Goal: Find specific page/section: Find specific page/section

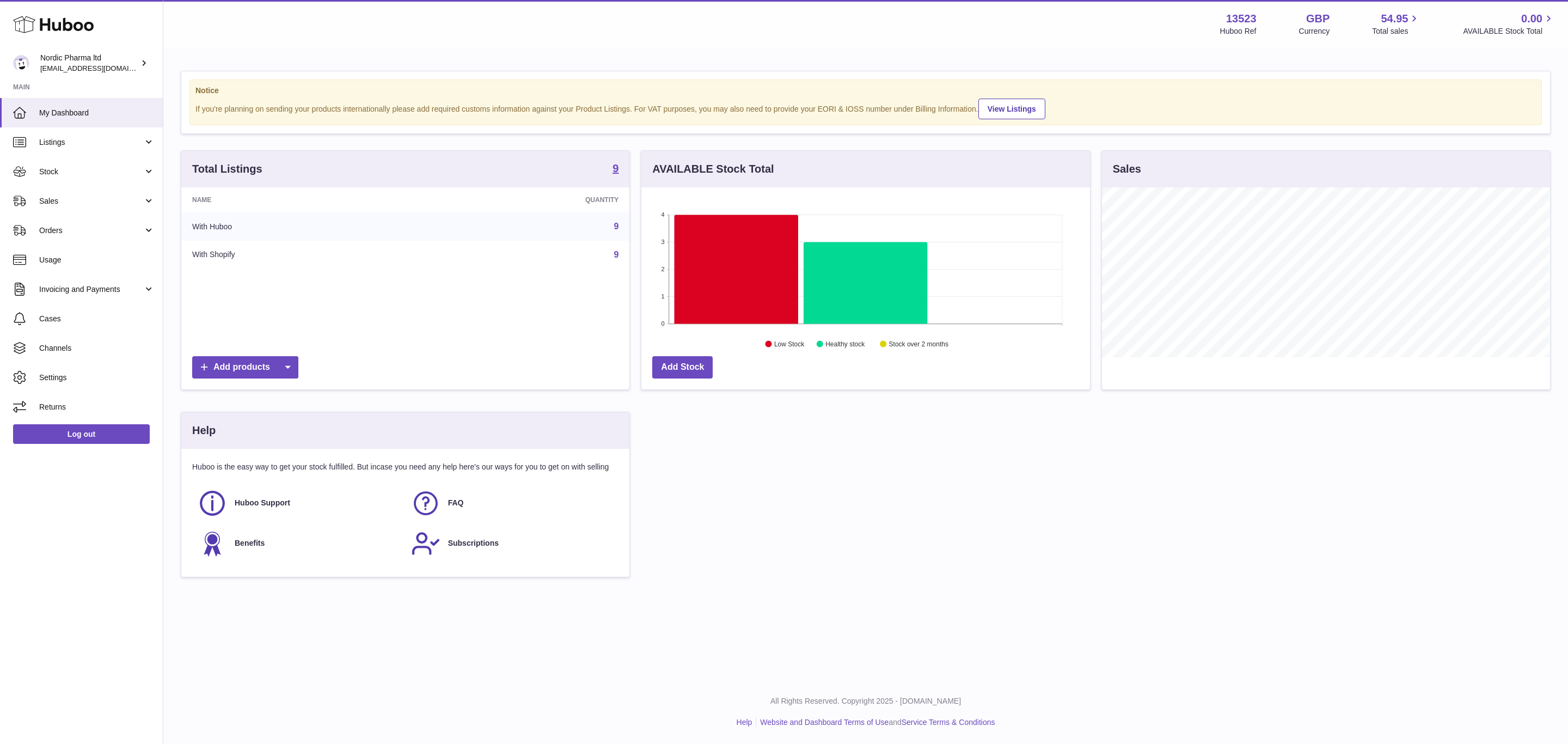
scroll to position [170, 447]
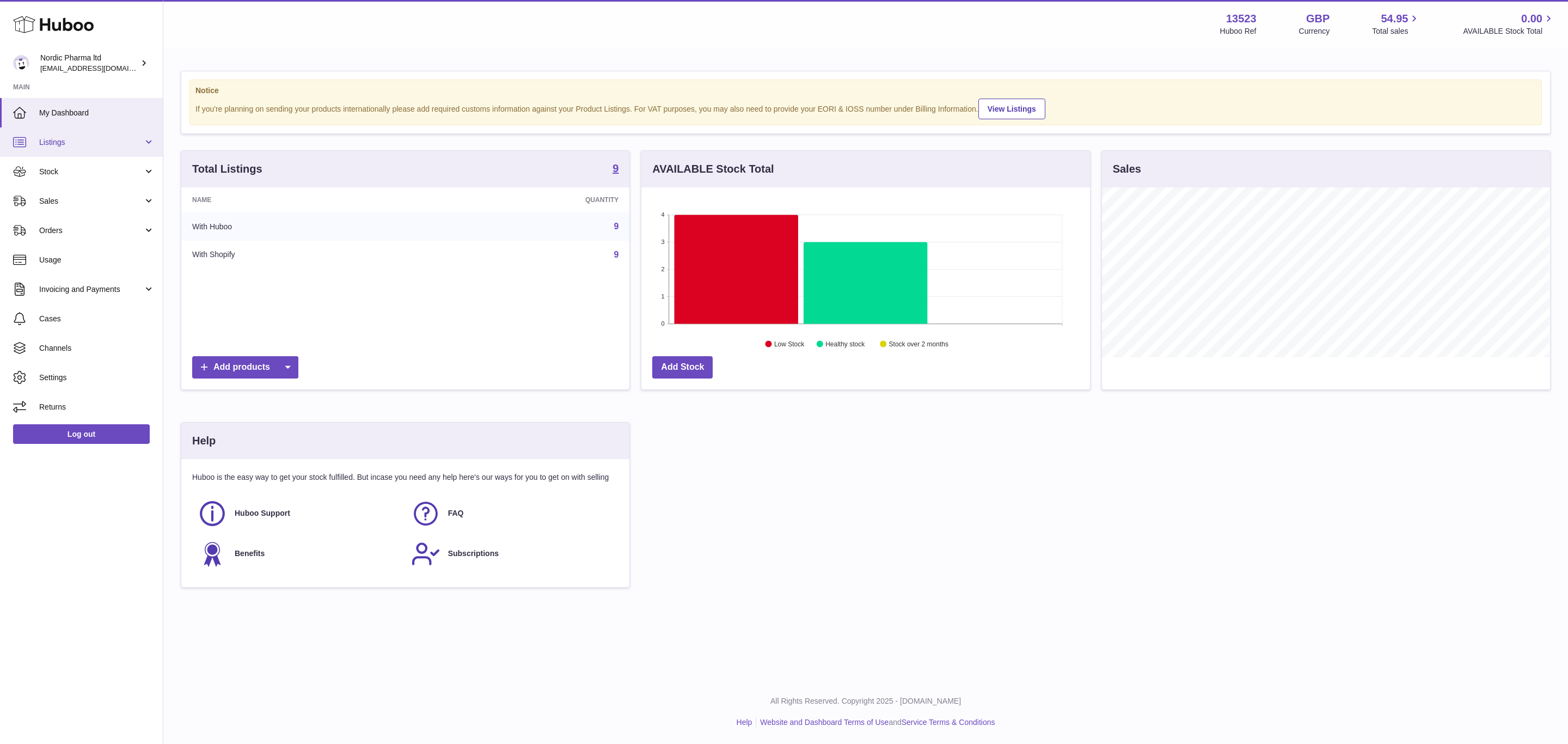
drag, startPoint x: 67, startPoint y: 139, endPoint x: 72, endPoint y: 141, distance: 5.4
click at [68, 138] on span "Listings" at bounding box center [91, 142] width 104 height 10
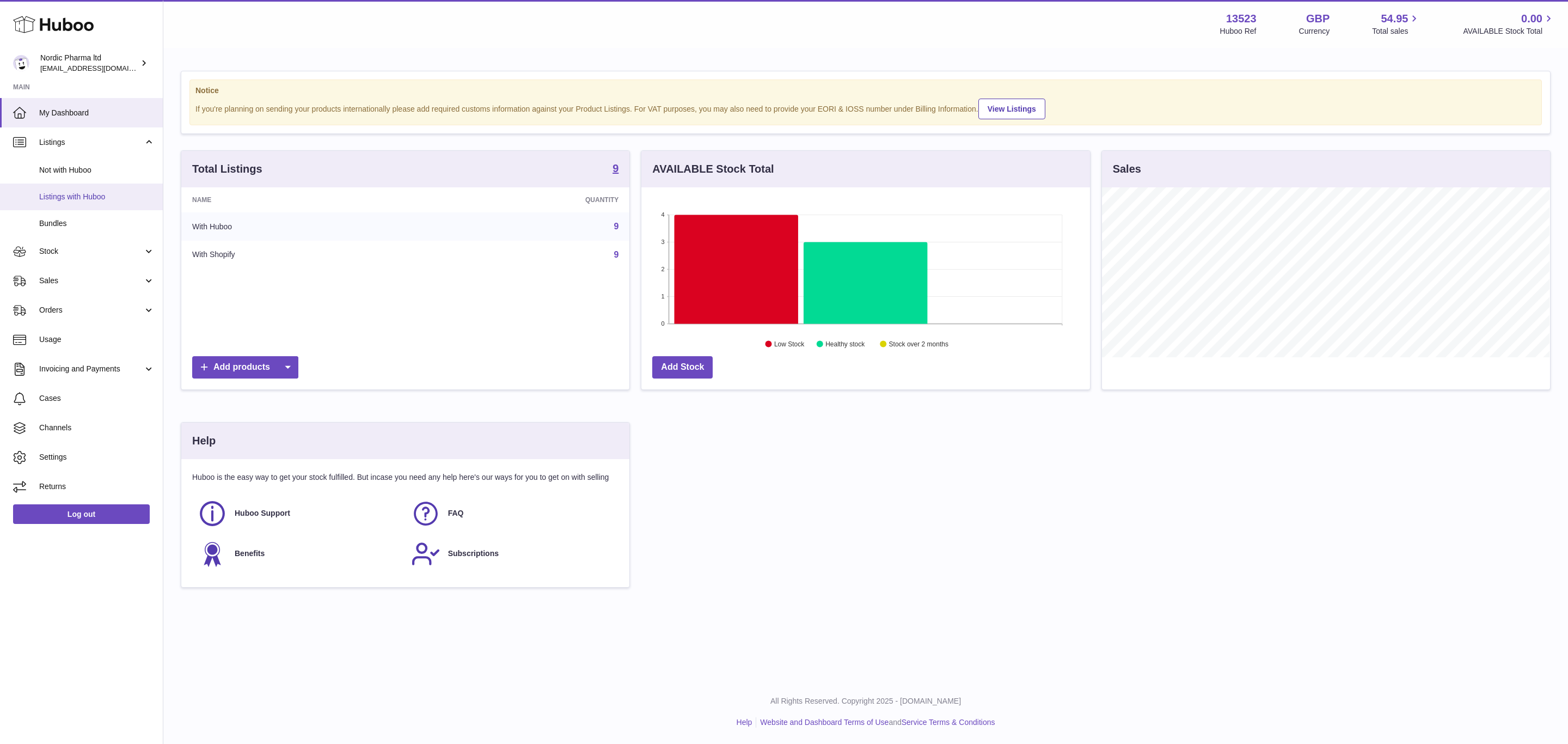
click at [80, 197] on span "Listings with Huboo" at bounding box center [97, 197] width 116 height 10
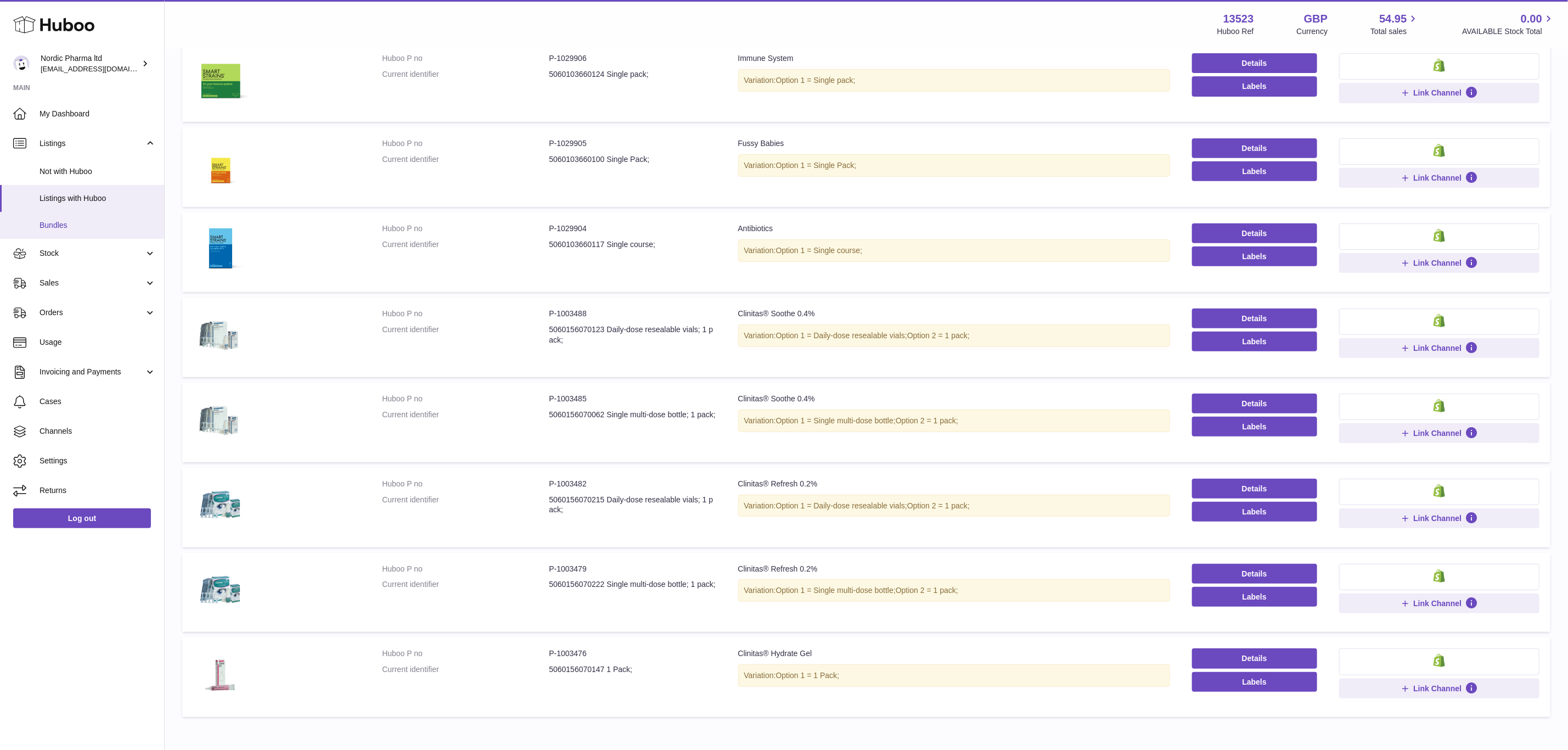
scroll to position [211, 0]
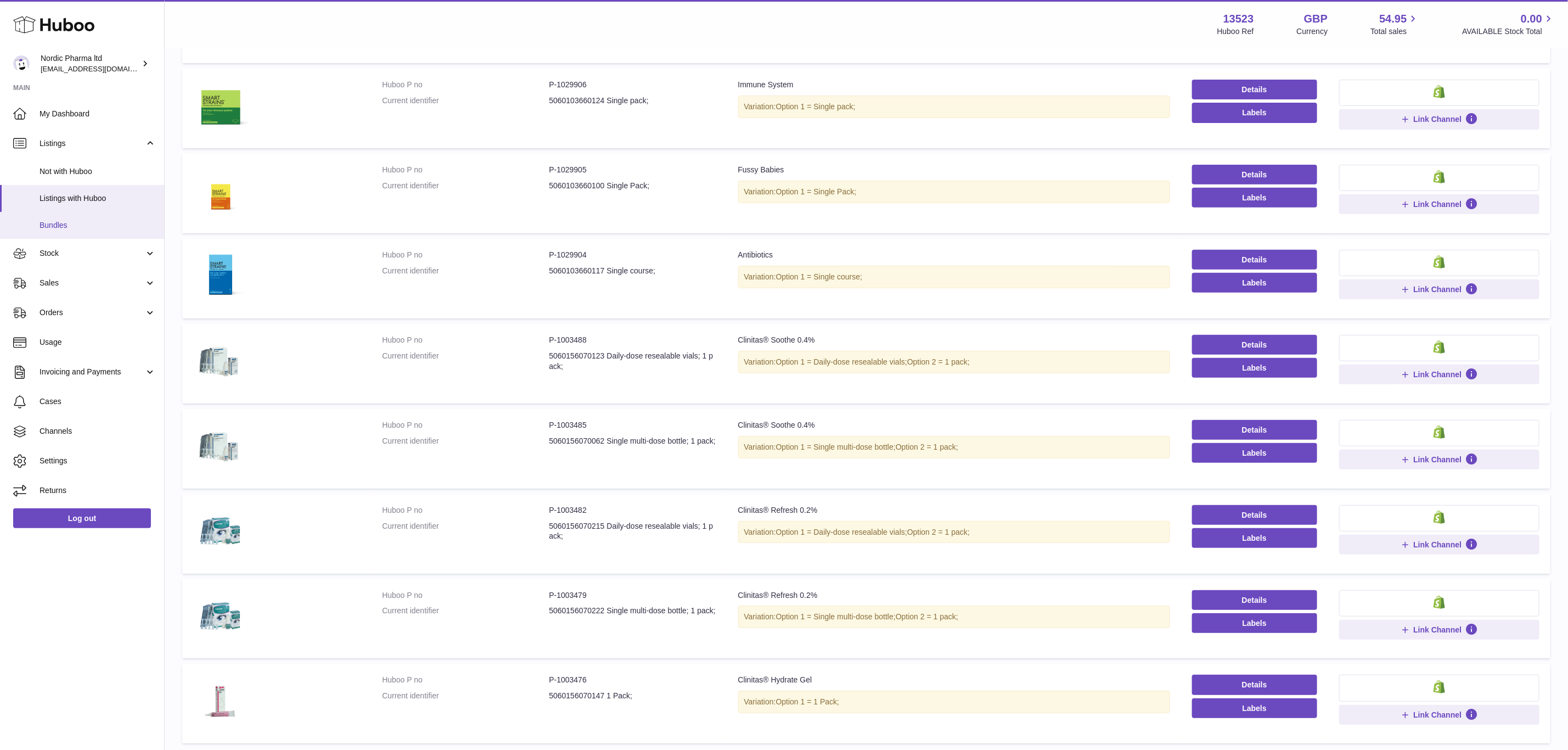
click at [96, 234] on link "Bundles" at bounding box center [82, 225] width 164 height 27
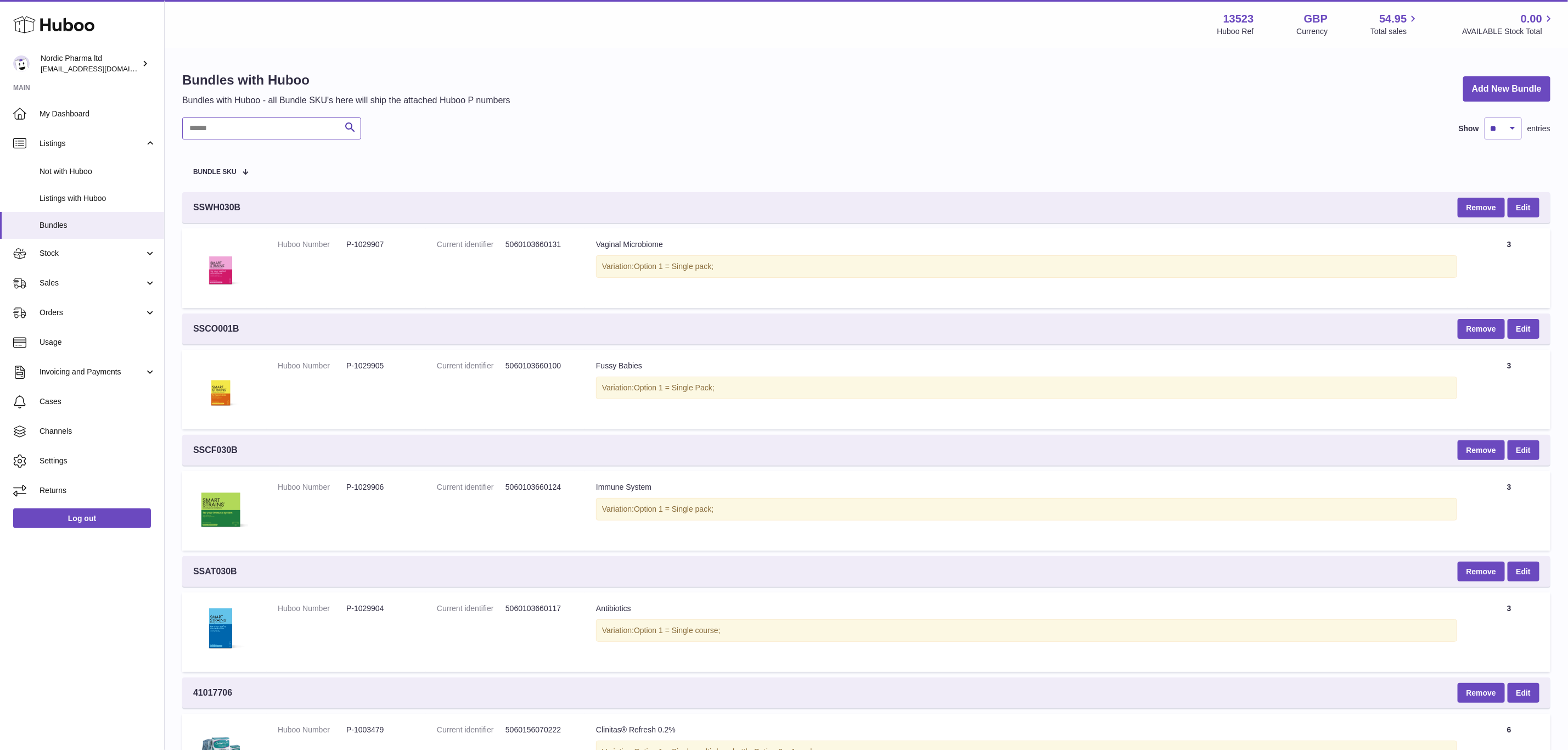
click at [223, 126] on input "text" at bounding box center [272, 128] width 179 height 22
paste input "**********"
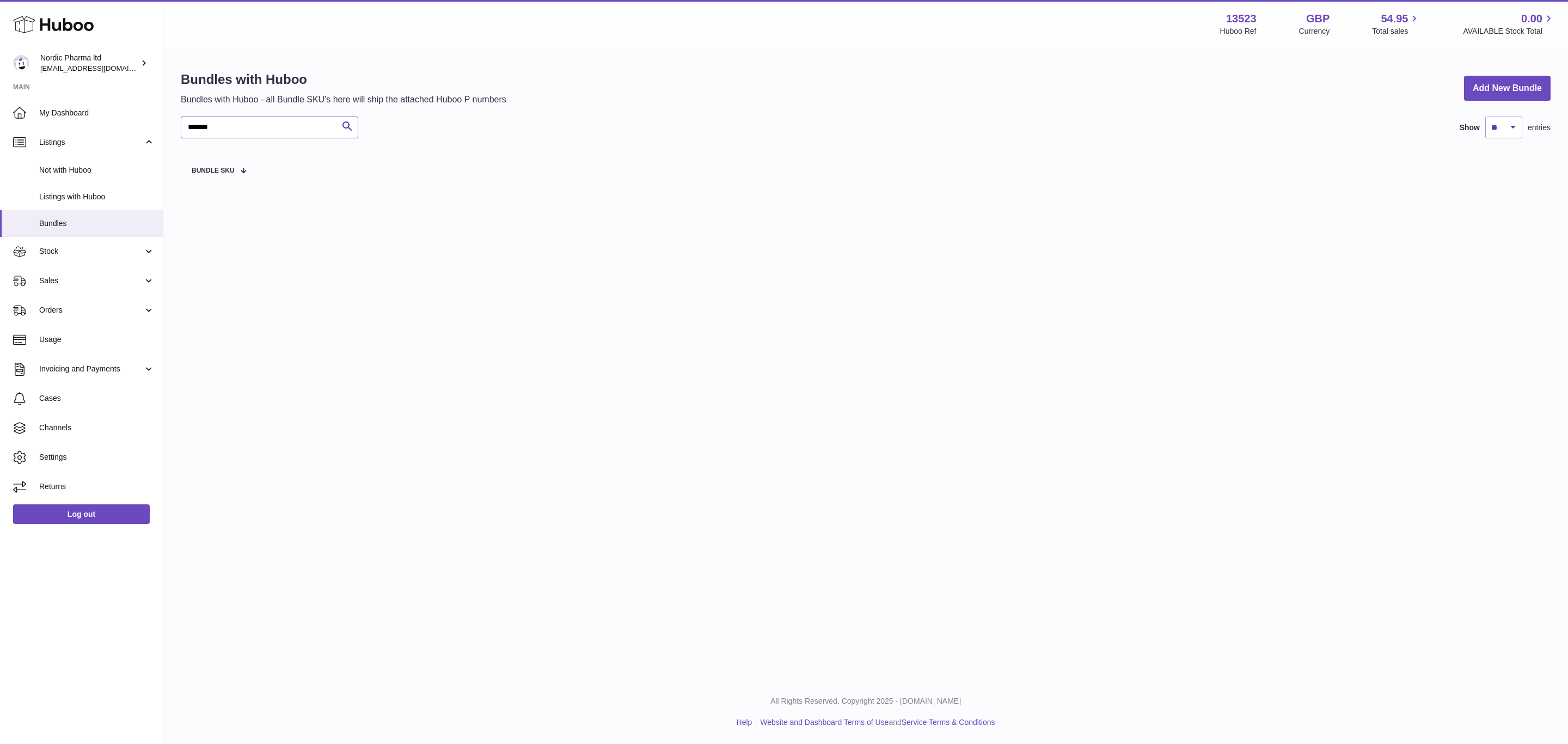
type input "*******"
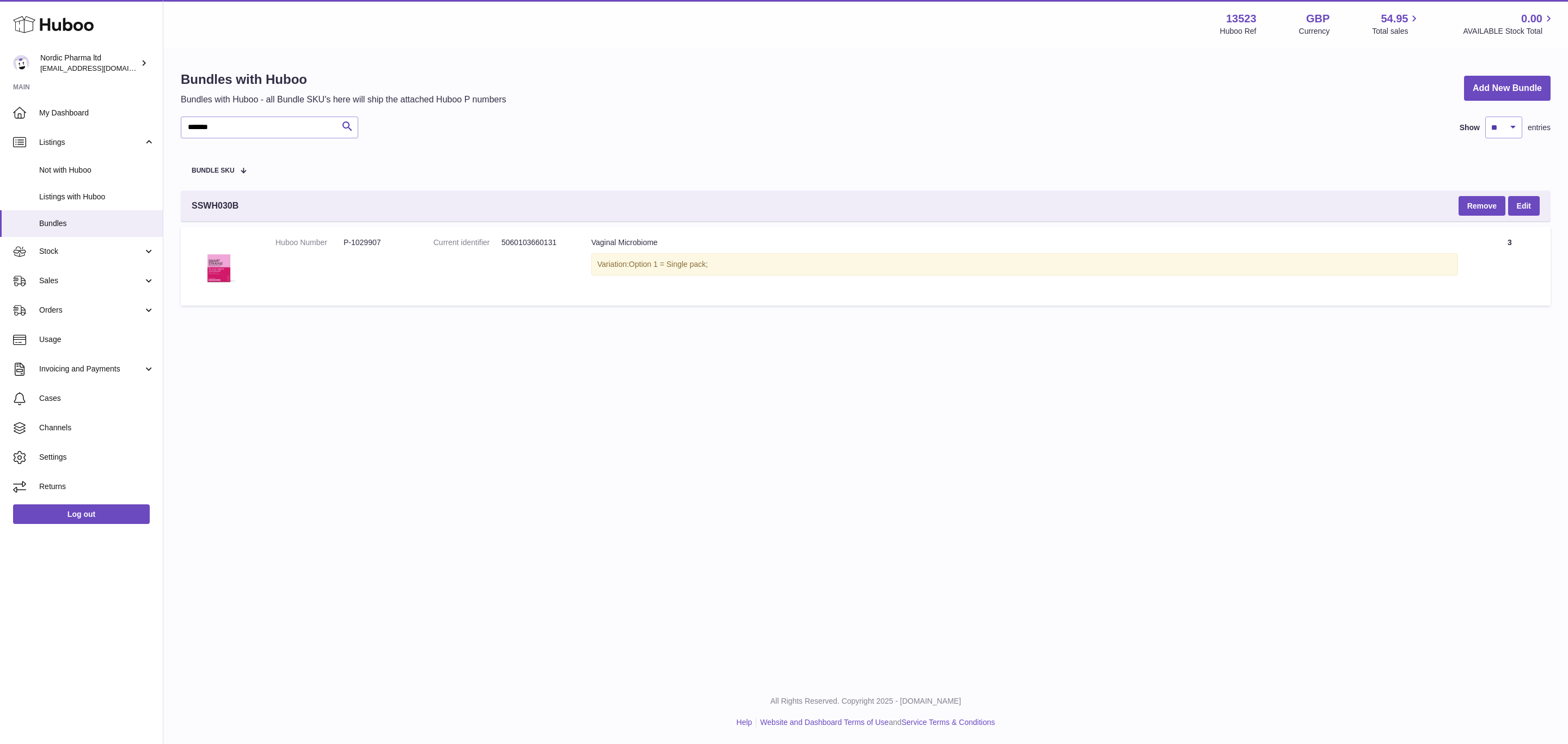
click at [693, 472] on div "Menu Huboo 13523 Huboo Ref GBP Currency 54.95 Total sales 0.00 AVAILABLE Stock …" at bounding box center [866, 340] width 1405 height 679
drag, startPoint x: 386, startPoint y: 236, endPoint x: 354, endPoint y: 237, distance: 32.0
click at [354, 237] on dd "P-1029907" at bounding box center [377, 242] width 68 height 10
drag, startPoint x: 351, startPoint y: 240, endPoint x: 390, endPoint y: 242, distance: 39.1
click at [390, 242] on dd "P-1029907" at bounding box center [377, 242] width 68 height 10
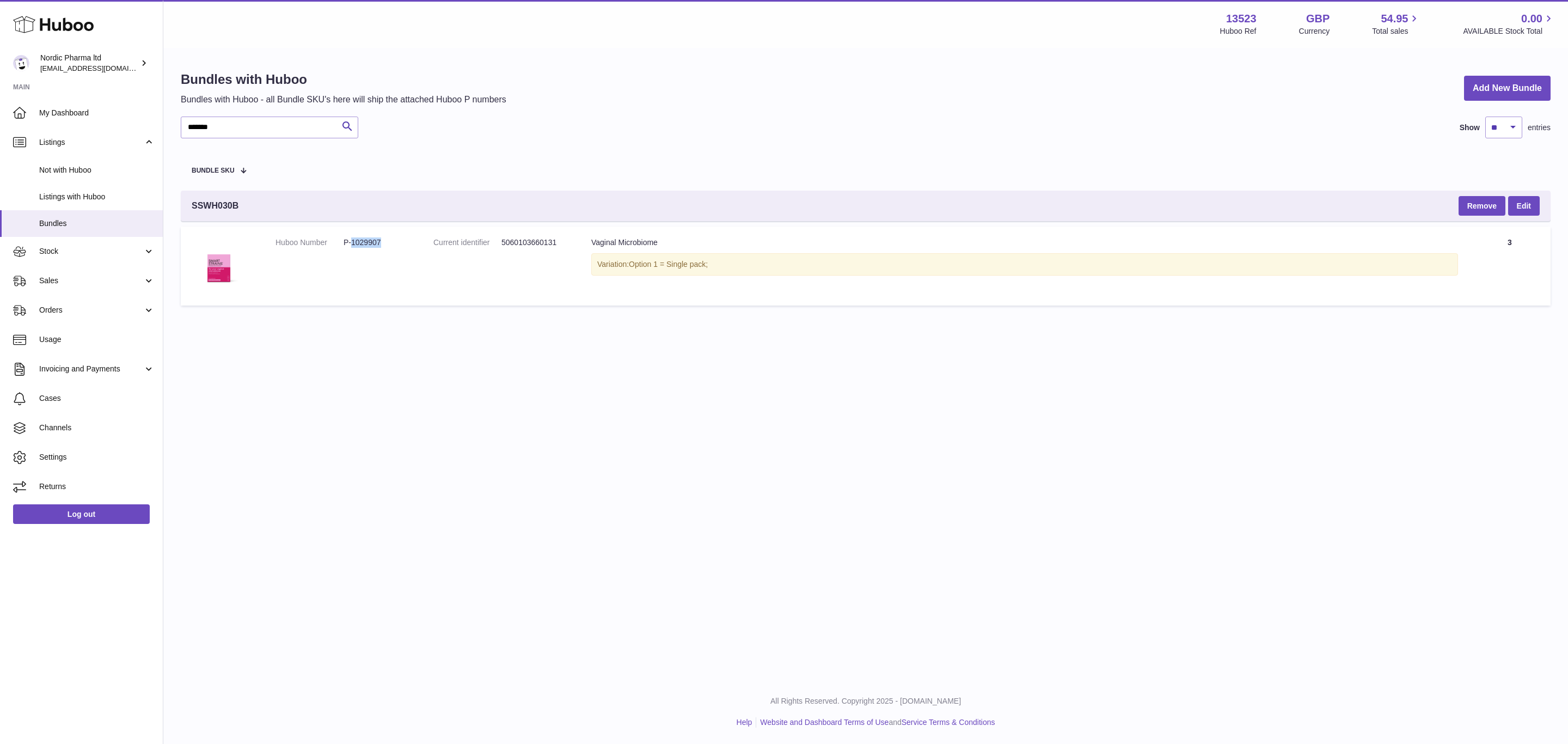
copy dd "1029907"
